Goal: Task Accomplishment & Management: Use online tool/utility

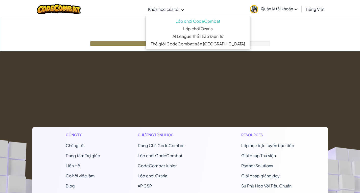
drag, startPoint x: 182, startPoint y: 34, endPoint x: 149, endPoint y: 14, distance: 38.3
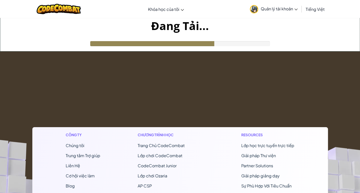
click at [240, 113] on footer "Công ty Chúng tôi Trung tâm Trợ giúp Liên Hệ Cơ hội việc làm Blog Podcast Chươn…" at bounding box center [180, 187] width 360 height 273
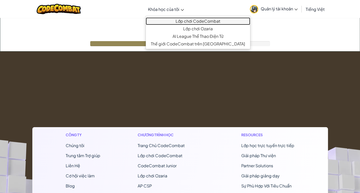
click at [173, 21] on link "Lớp chơi CodeCombat" at bounding box center [198, 21] width 104 height 8
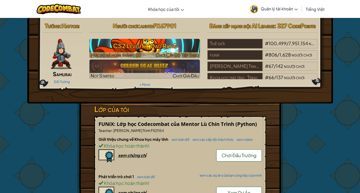
click at [169, 46] on h3 "CS2 Level 17: Dao Rừng" at bounding box center [144, 45] width 110 height 11
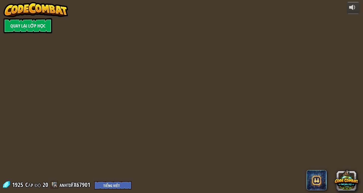
select select "vi"
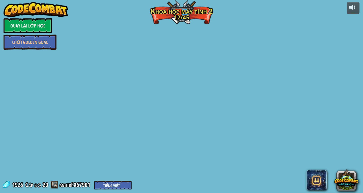
select select "vi"
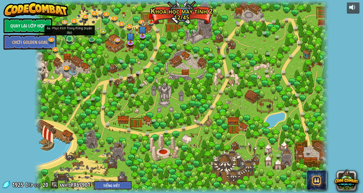
click at [68, 40] on link at bounding box center [70, 39] width 10 height 10
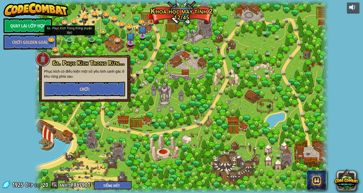
click at [86, 89] on span "Chơi" at bounding box center [85, 89] width 10 height 6
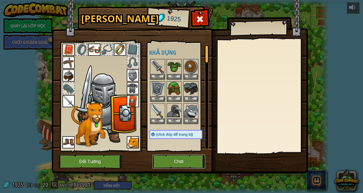
click at [179, 161] on button "Chơi" at bounding box center [179, 162] width 53 height 14
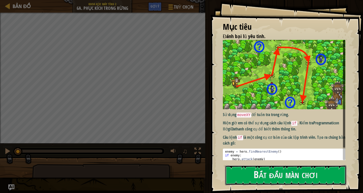
click at [251, 171] on button "Bắt đầu màn chơi" at bounding box center [285, 175] width 121 height 20
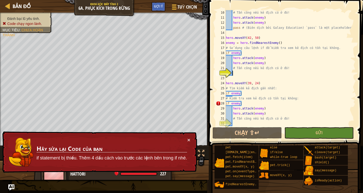
scroll to position [45, 0]
